Goal: Communication & Community: Answer question/provide support

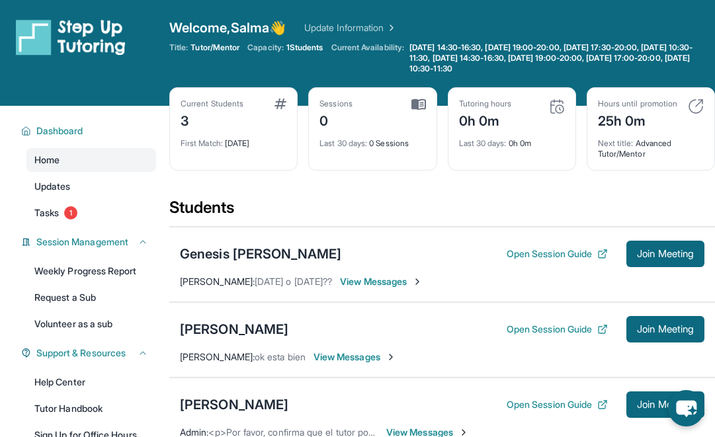
click at [400, 282] on span "View Messages" at bounding box center [381, 281] width 83 height 13
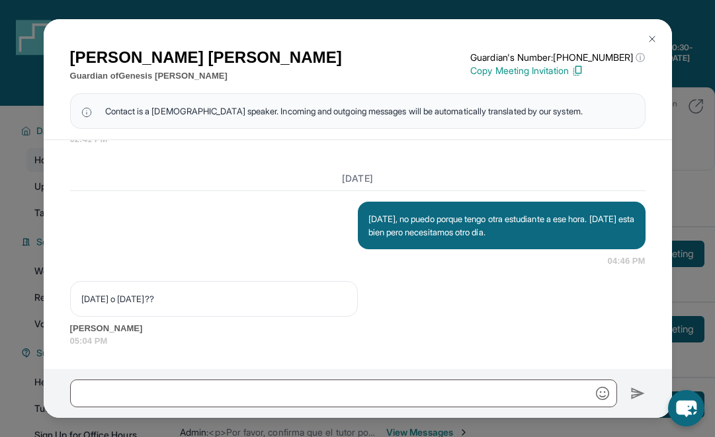
scroll to position [1559, 0]
click at [654, 44] on img at bounding box center [652, 39] width 11 height 11
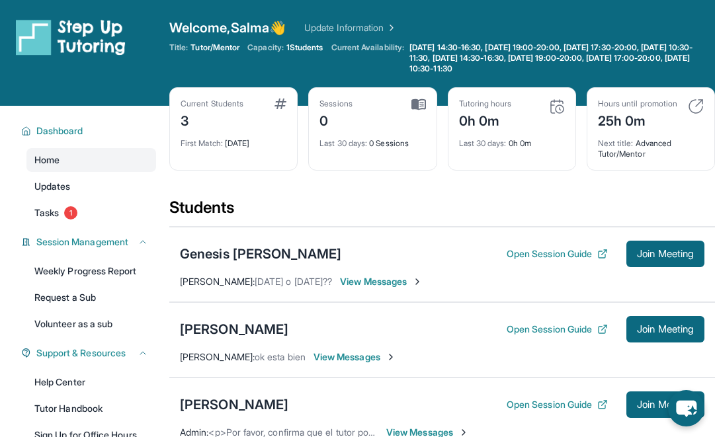
scroll to position [70, 0]
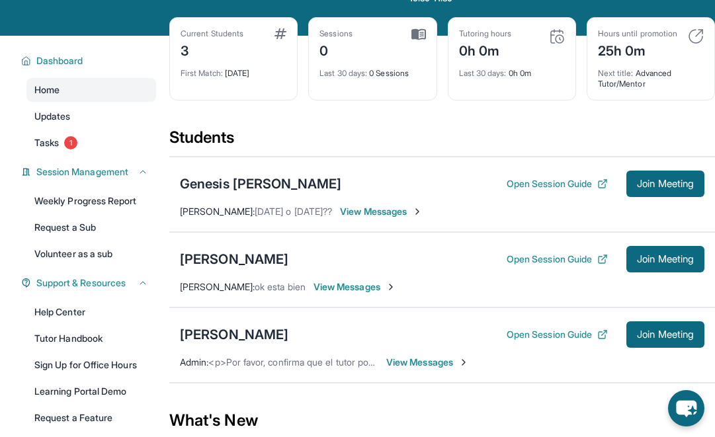
click at [322, 288] on span "View Messages" at bounding box center [354, 286] width 83 height 13
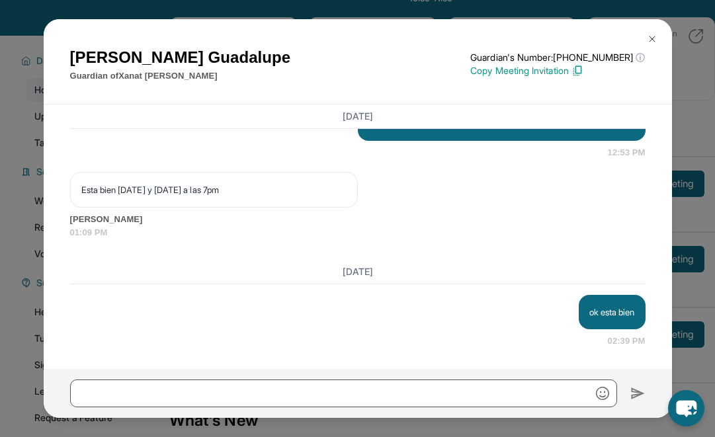
scroll to position [1122, 0]
click at [649, 40] on img at bounding box center [652, 39] width 11 height 11
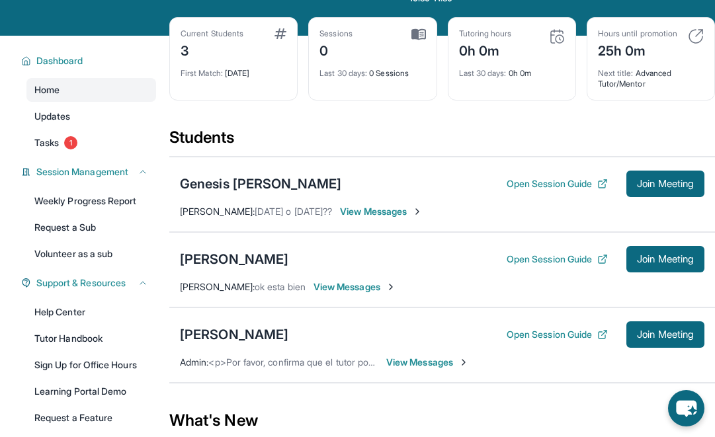
click at [370, 212] on span "View Messages" at bounding box center [381, 211] width 83 height 13
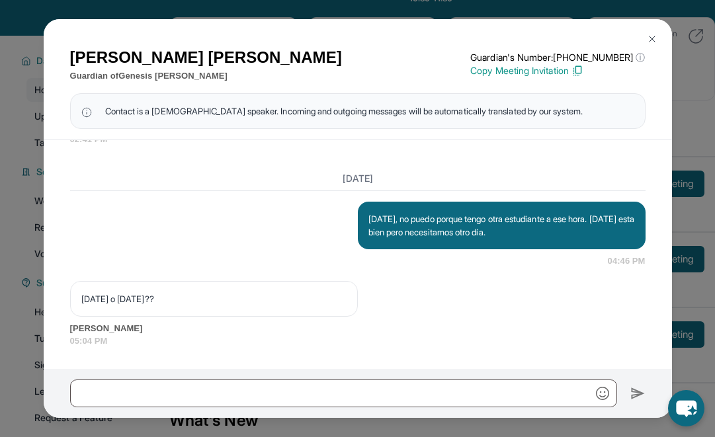
scroll to position [1572, 0]
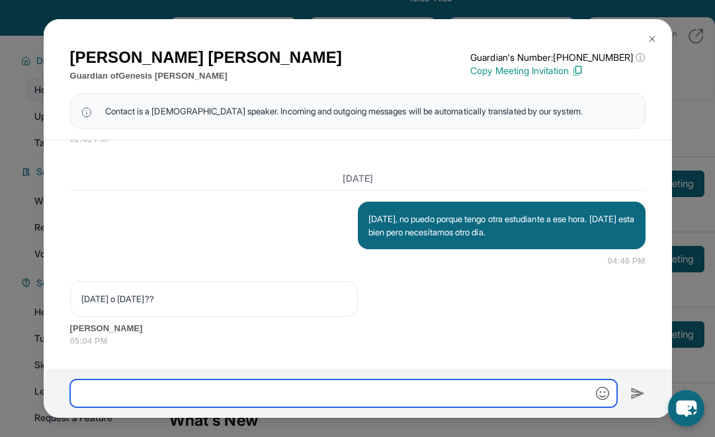
click at [268, 403] on input "text" at bounding box center [343, 394] width 547 height 28
type input "*"
type input "**********"
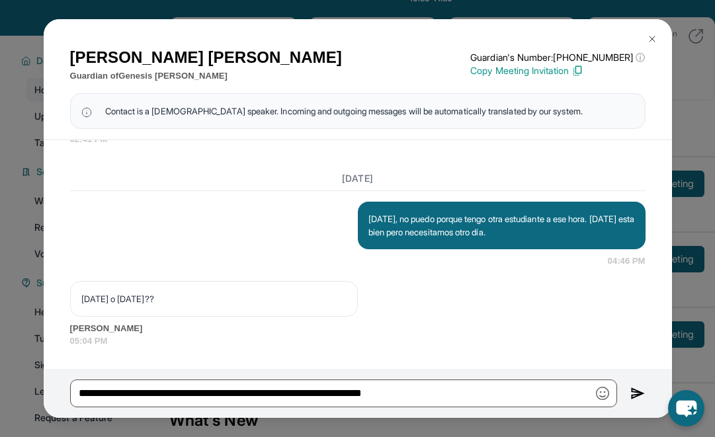
click at [643, 397] on img at bounding box center [637, 394] width 15 height 16
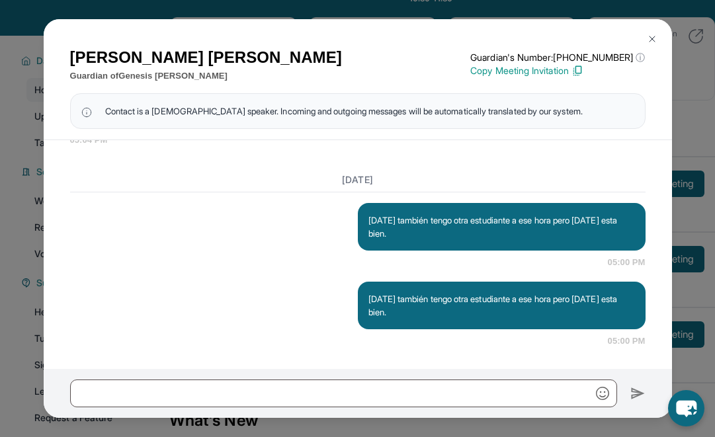
scroll to position [1774, 0]
click at [650, 44] on img at bounding box center [652, 39] width 11 height 11
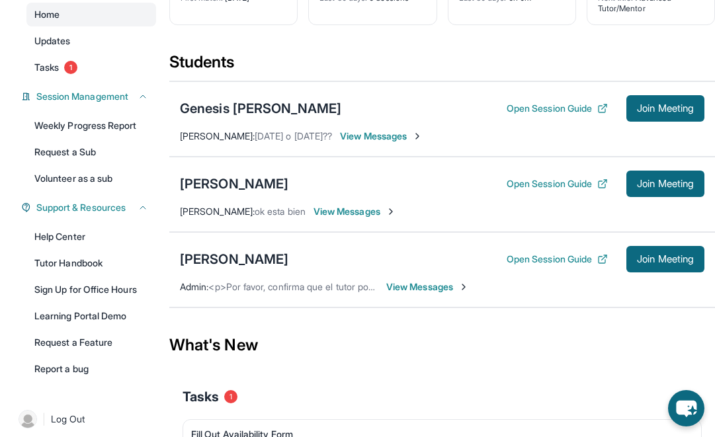
scroll to position [156, 0]
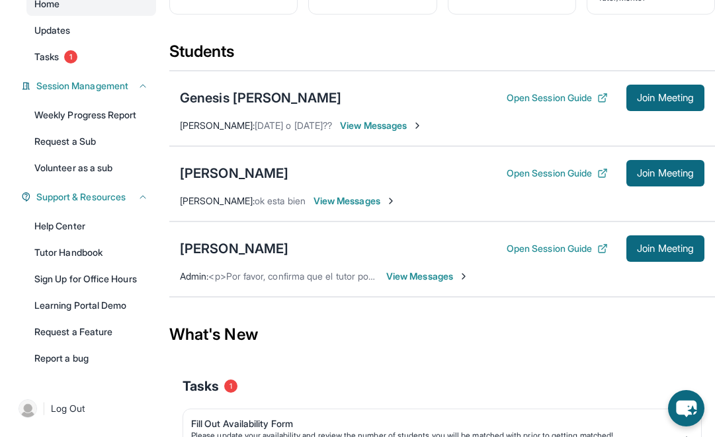
click at [407, 291] on div "[PERSON_NAME] Open Session Guide Join Meeting Admin : <p>Por favor, confirma qu…" at bounding box center [442, 259] width 546 height 75
click at [408, 283] on div "[PERSON_NAME] Open Session Guide Join Meeting Admin : <p>Por favor, confirma qu…" at bounding box center [442, 259] width 546 height 75
click at [409, 274] on span "View Messages" at bounding box center [427, 276] width 83 height 13
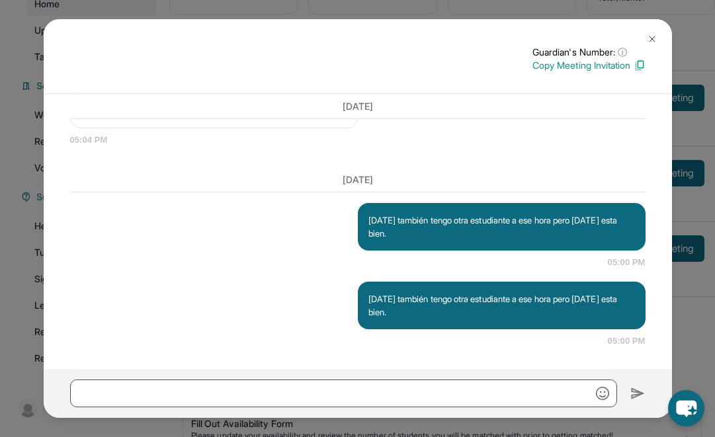
scroll to position [1663, 0]
click at [653, 38] on img at bounding box center [652, 39] width 11 height 11
